Goal: Information Seeking & Learning: Learn about a topic

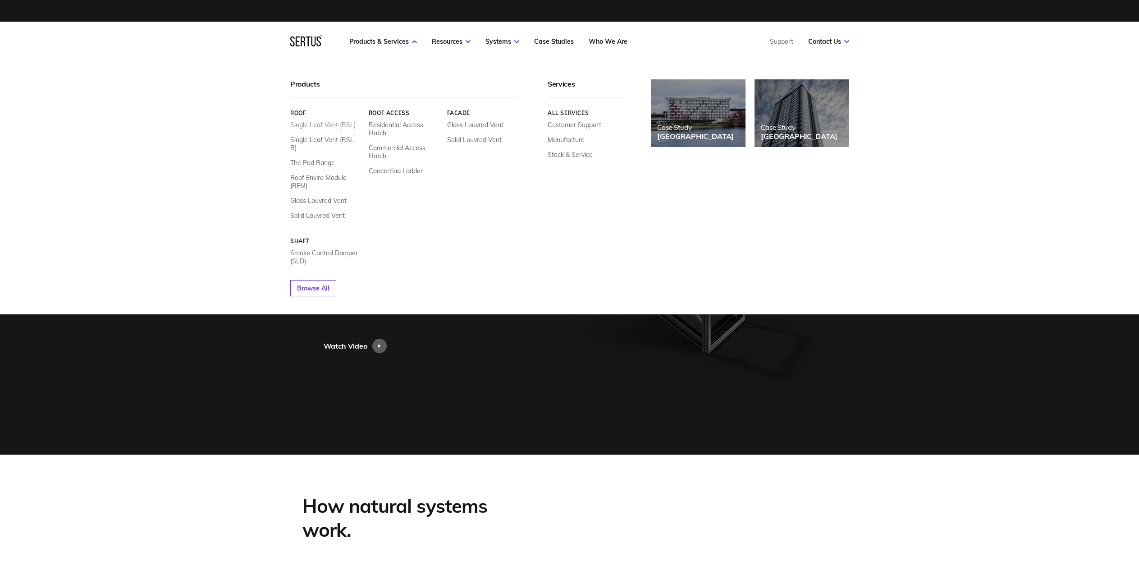
click at [321, 124] on link "Single Leaf Vent (RSL)" at bounding box center [322, 125] width 65 height 8
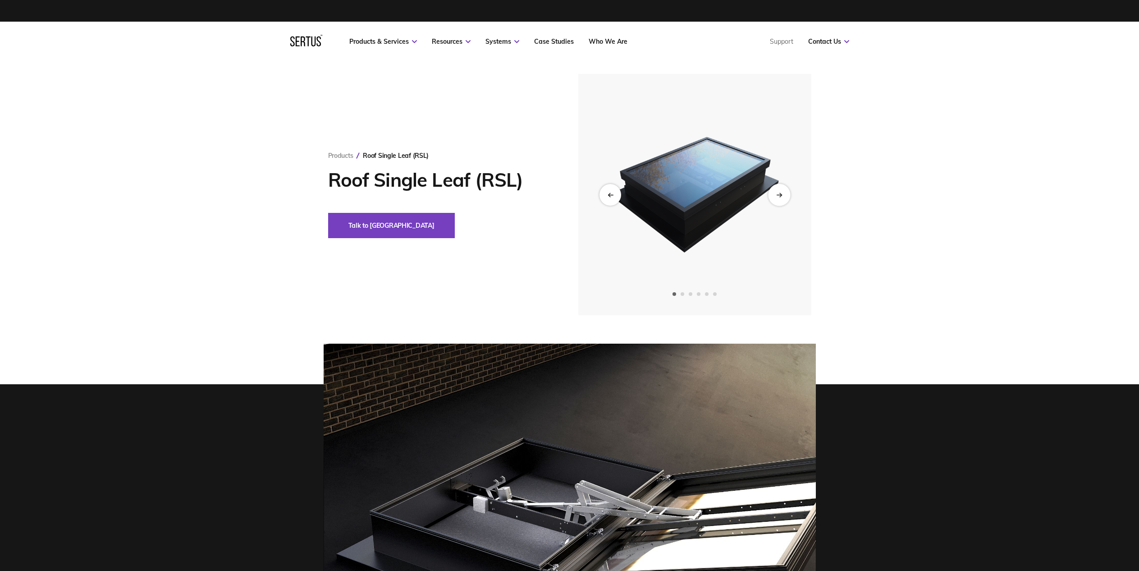
click at [774, 195] on div "Next slide" at bounding box center [779, 194] width 22 height 22
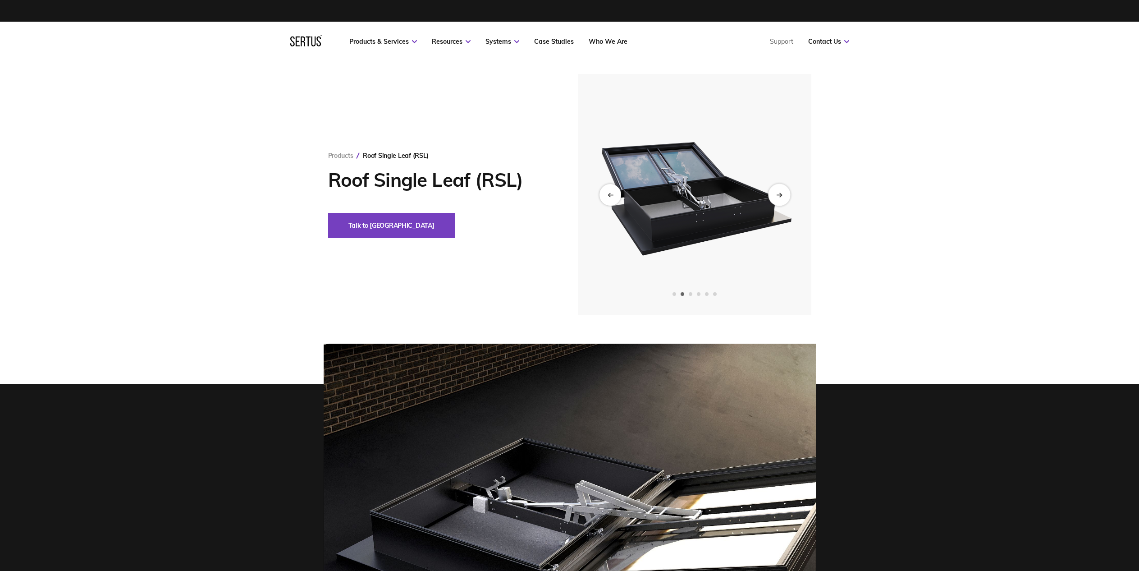
click at [774, 195] on div "Next slide" at bounding box center [779, 194] width 22 height 22
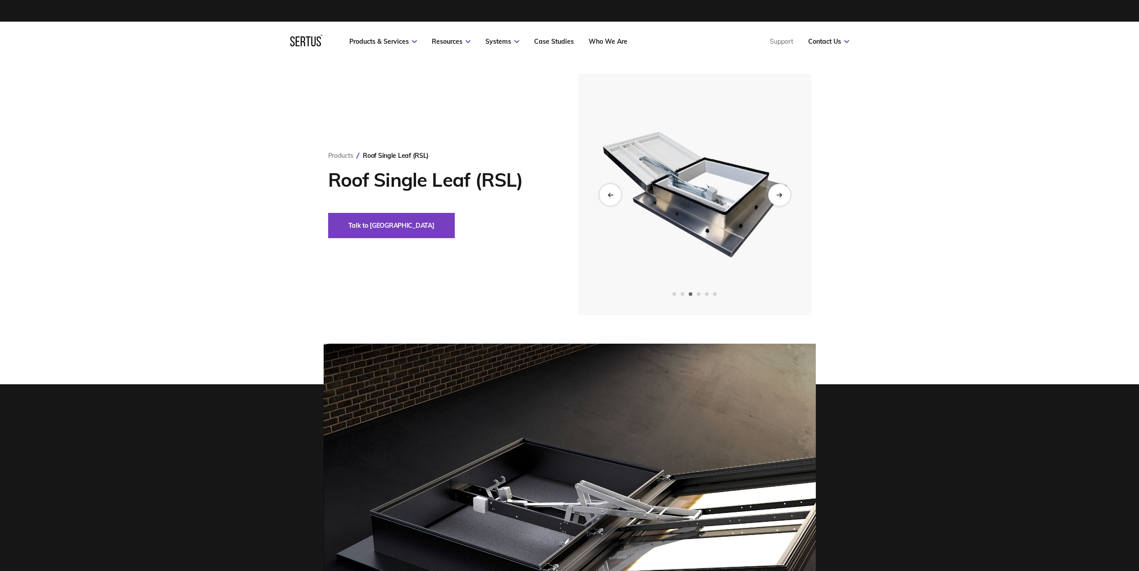
click at [784, 191] on div "Next slide" at bounding box center [779, 194] width 22 height 22
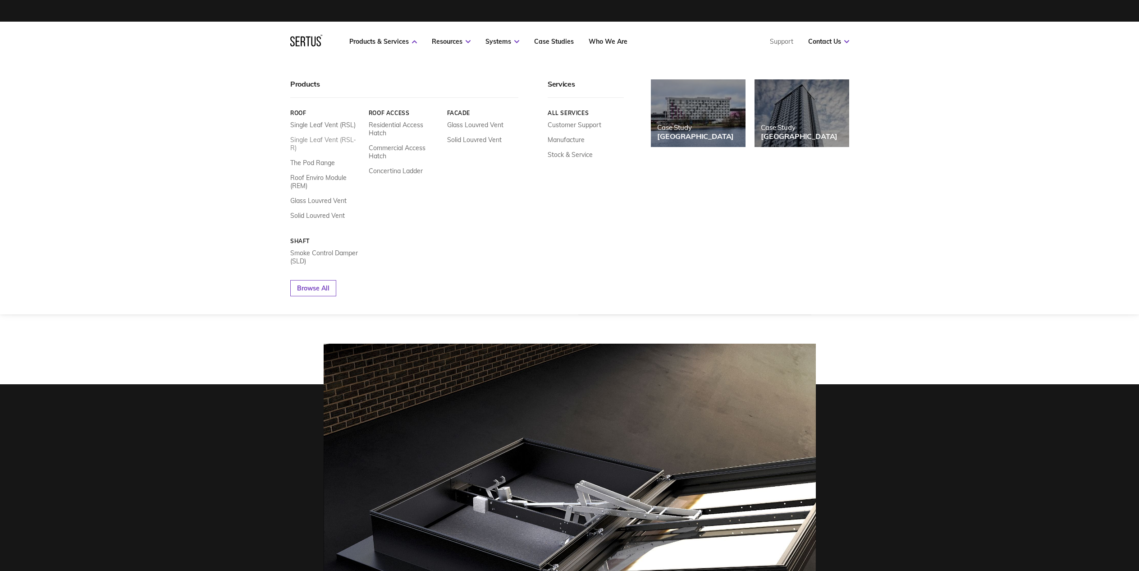
click at [318, 139] on link "Single Leaf Vent (RSL-R)" at bounding box center [326, 144] width 72 height 16
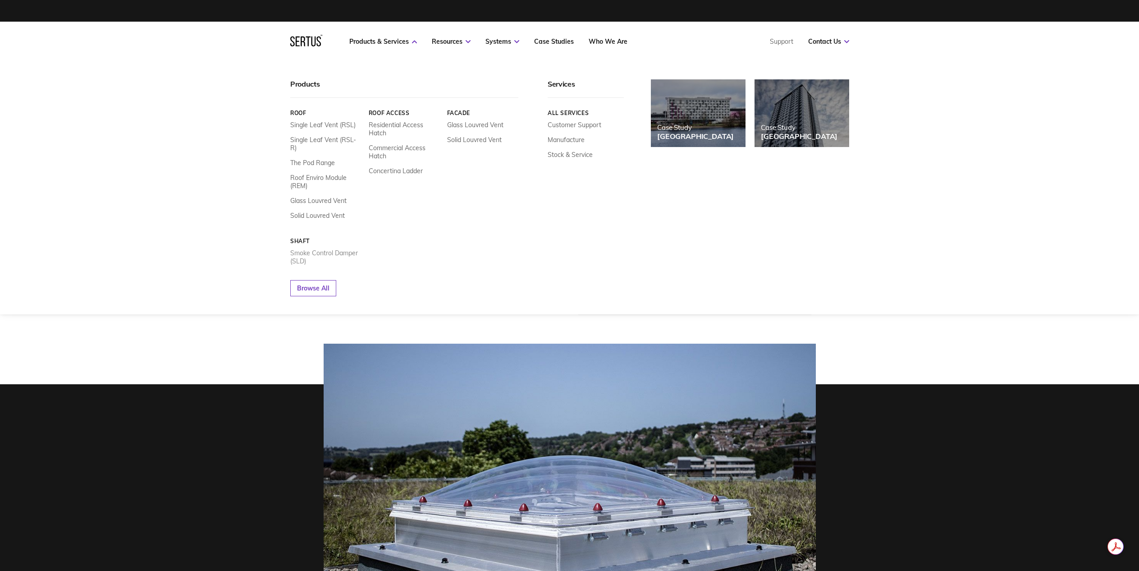
click at [311, 249] on link "Smoke Control Damper (SLD)" at bounding box center [326, 257] width 72 height 16
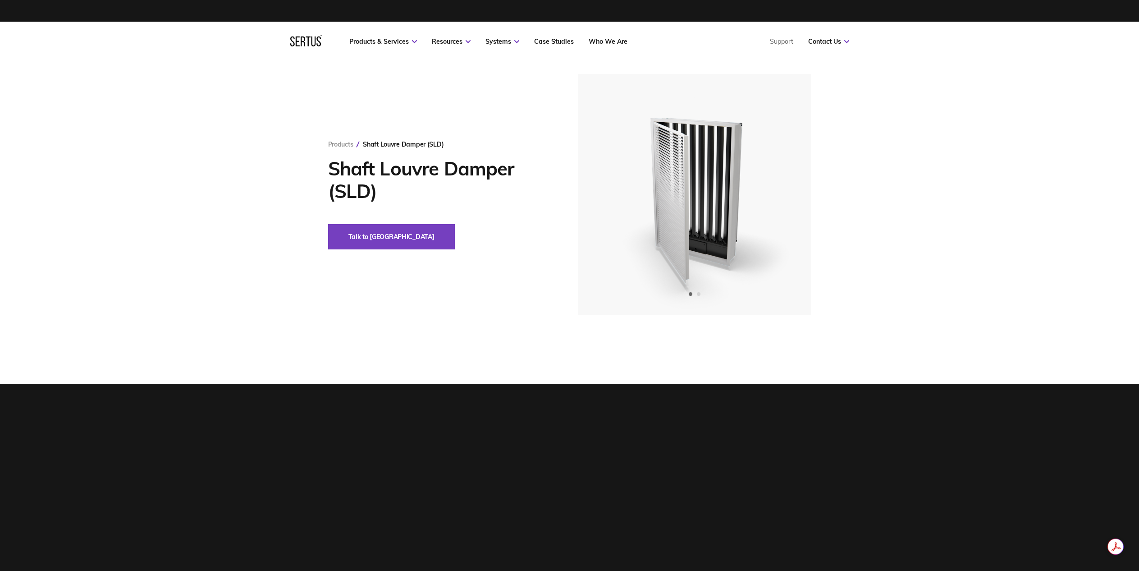
click at [311, 45] on icon at bounding box center [306, 41] width 32 height 12
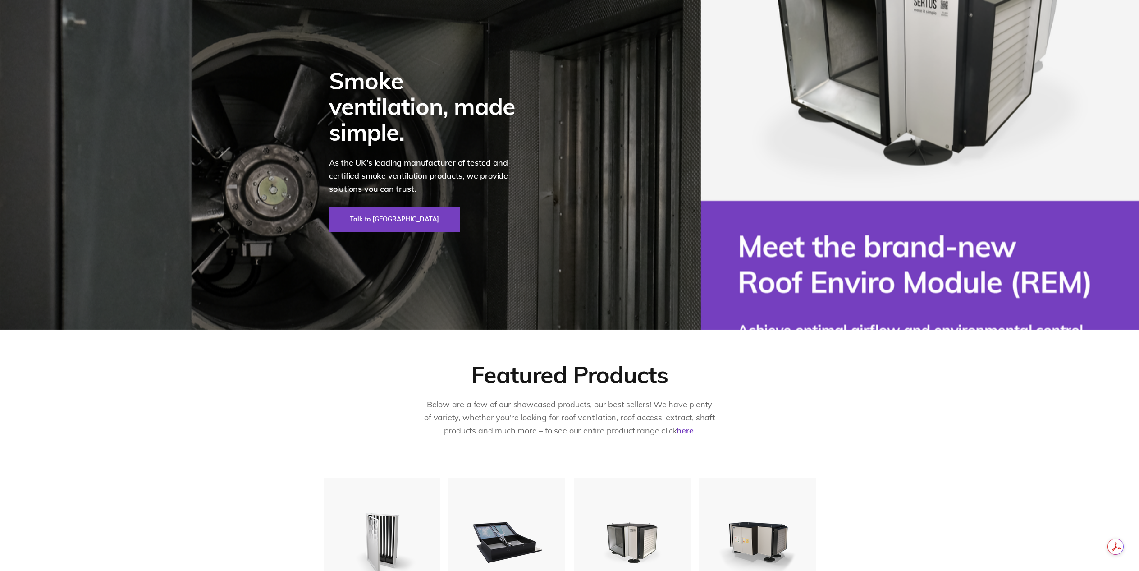
scroll to position [361, 0]
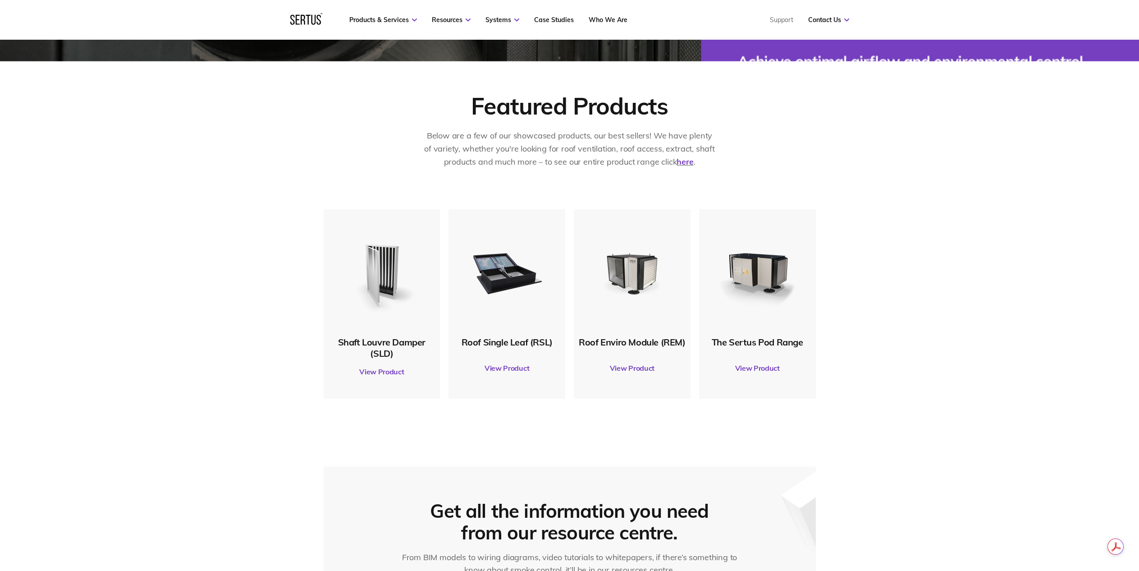
click at [507, 277] on img at bounding box center [506, 272] width 87 height 87
